Goal: Information Seeking & Learning: Learn about a topic

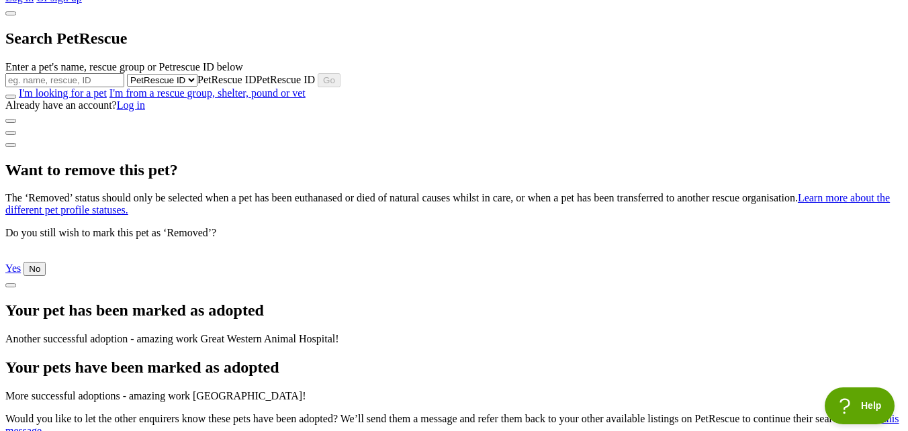
scroll to position [81, 0]
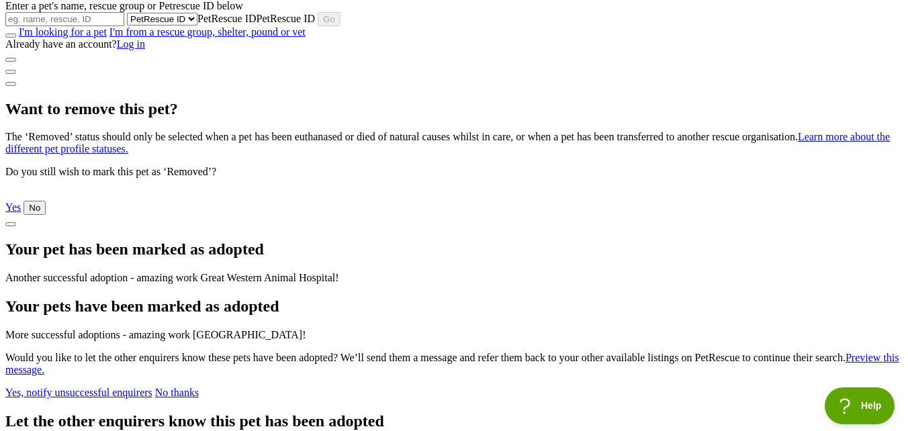
scroll to position [150, 0]
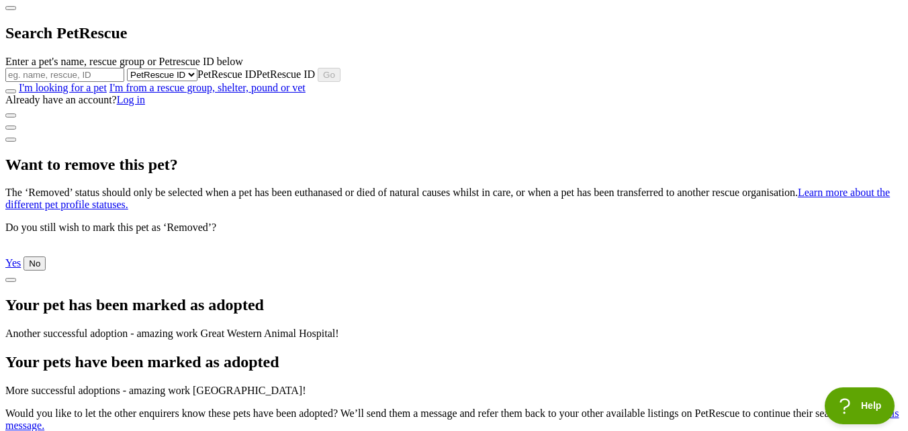
scroll to position [91, 0]
